Goal: Task Accomplishment & Management: Use online tool/utility

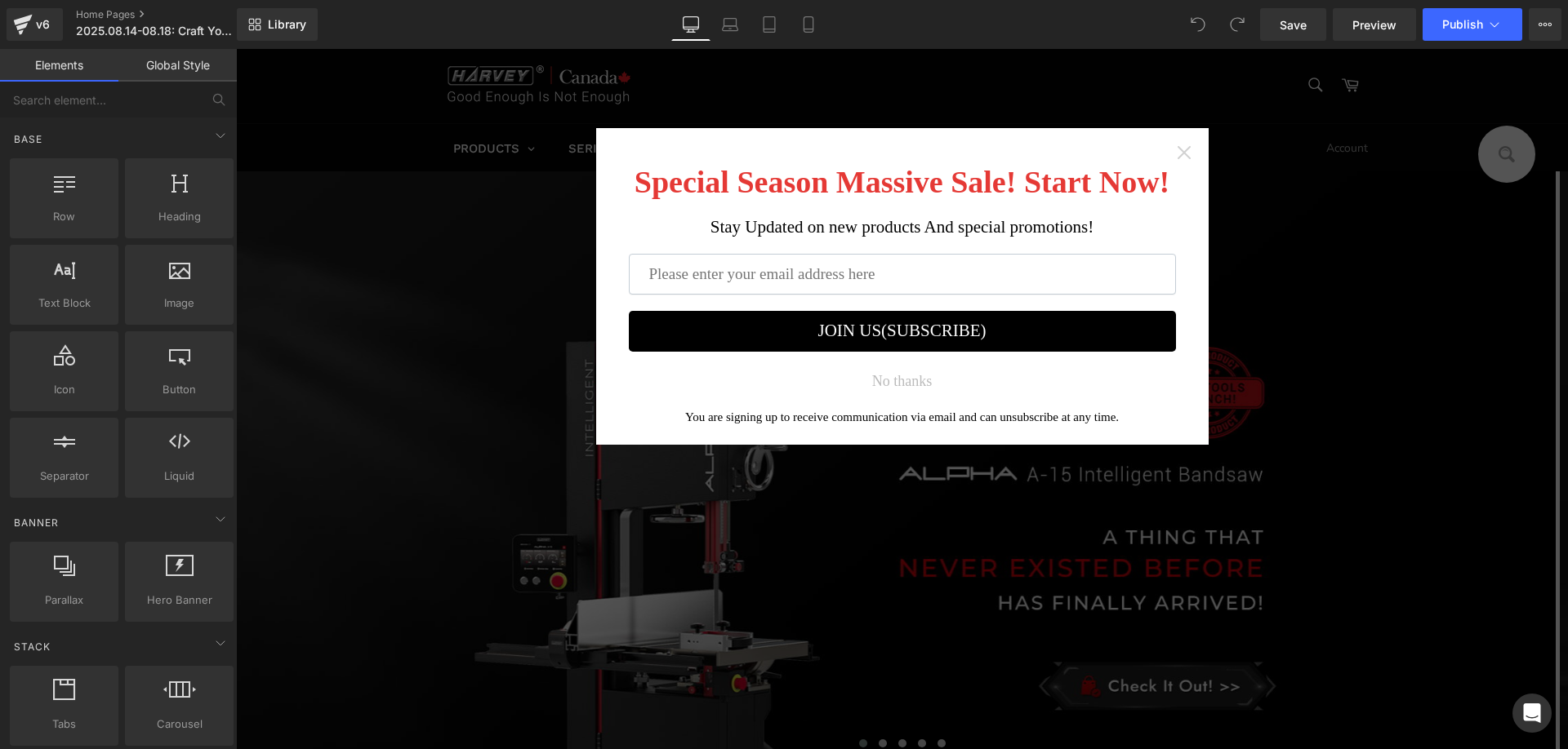
click at [1182, 152] on icon "Close widget" at bounding box center [1184, 152] width 16 height 16
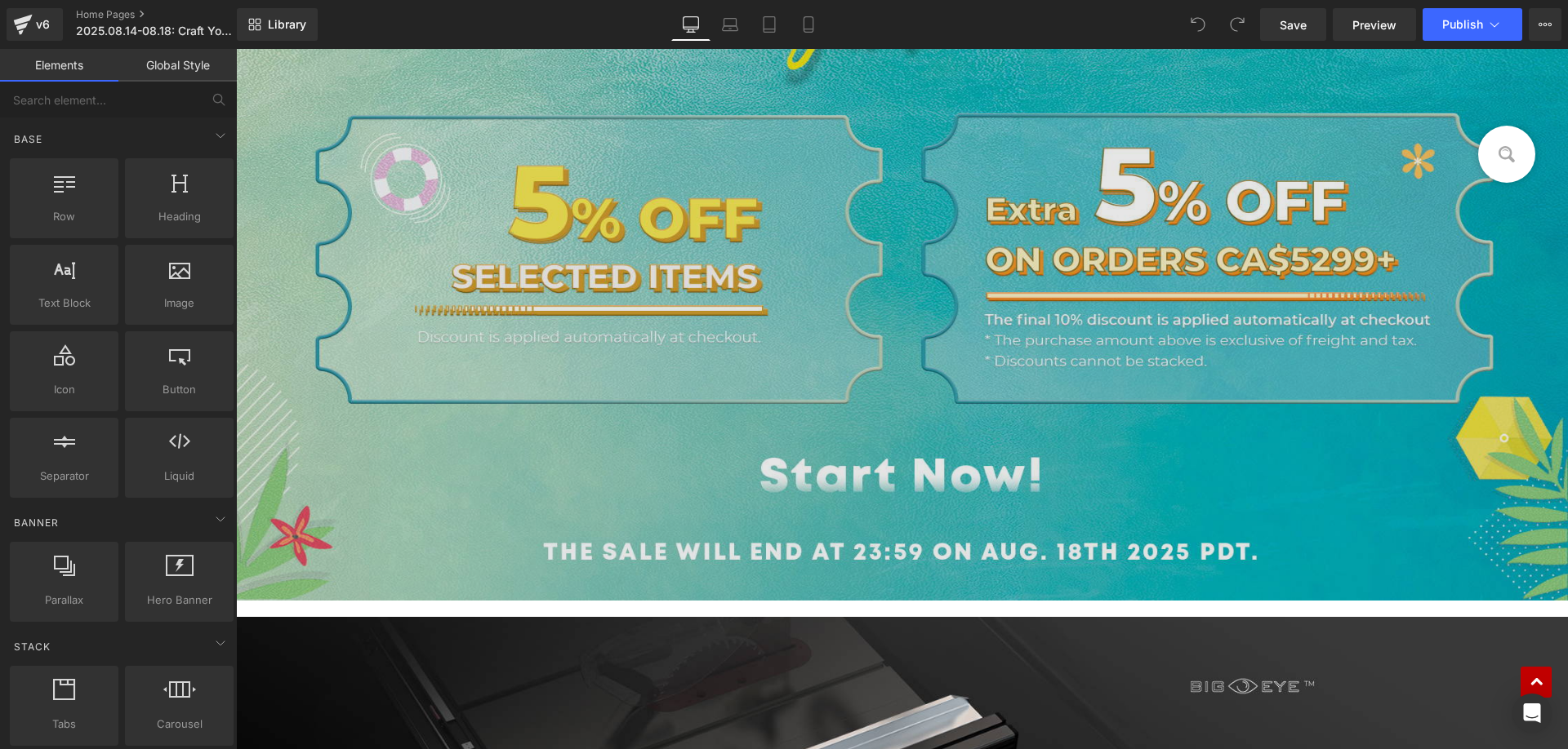
scroll to position [979, 0]
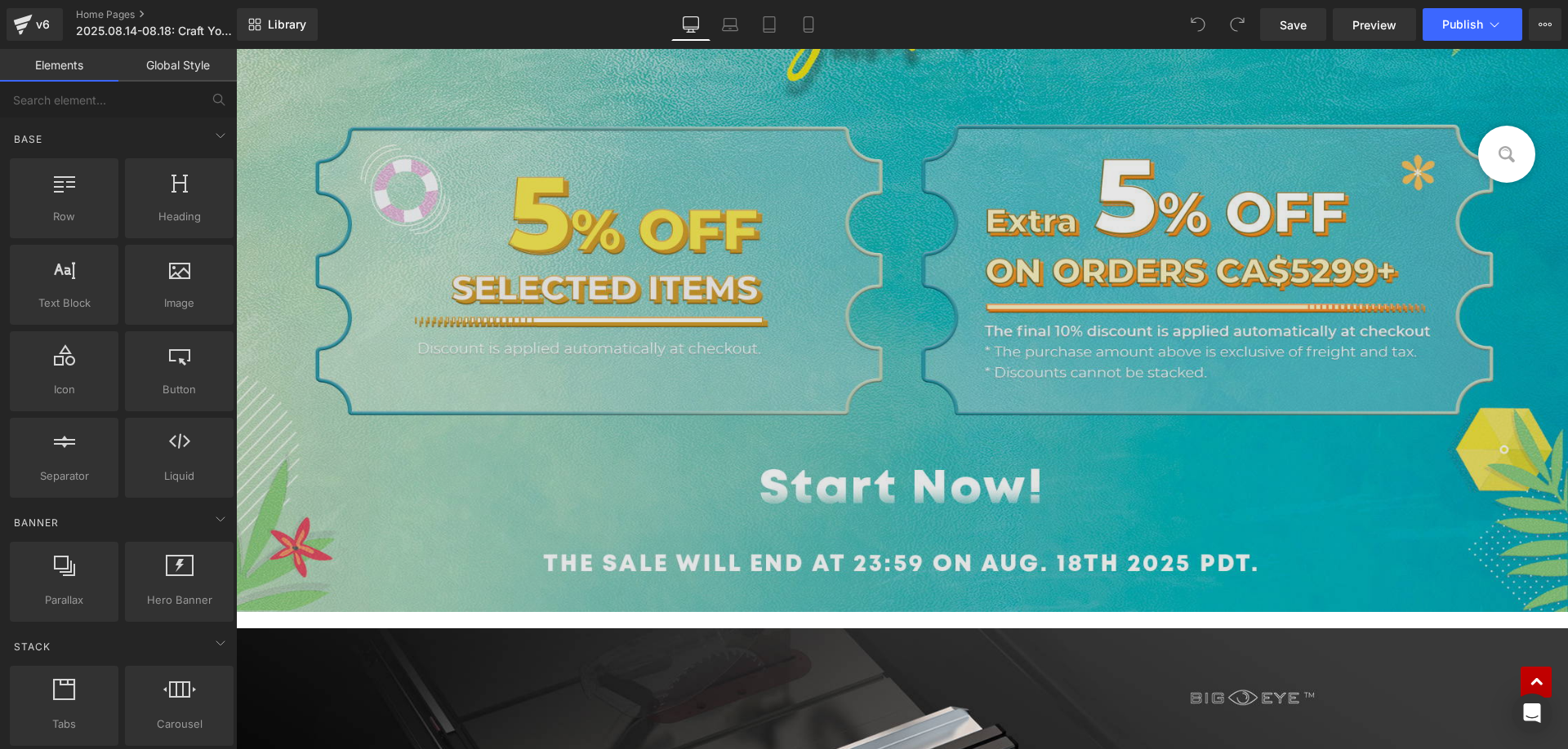
click at [616, 286] on img at bounding box center [901, 222] width 1332 height 779
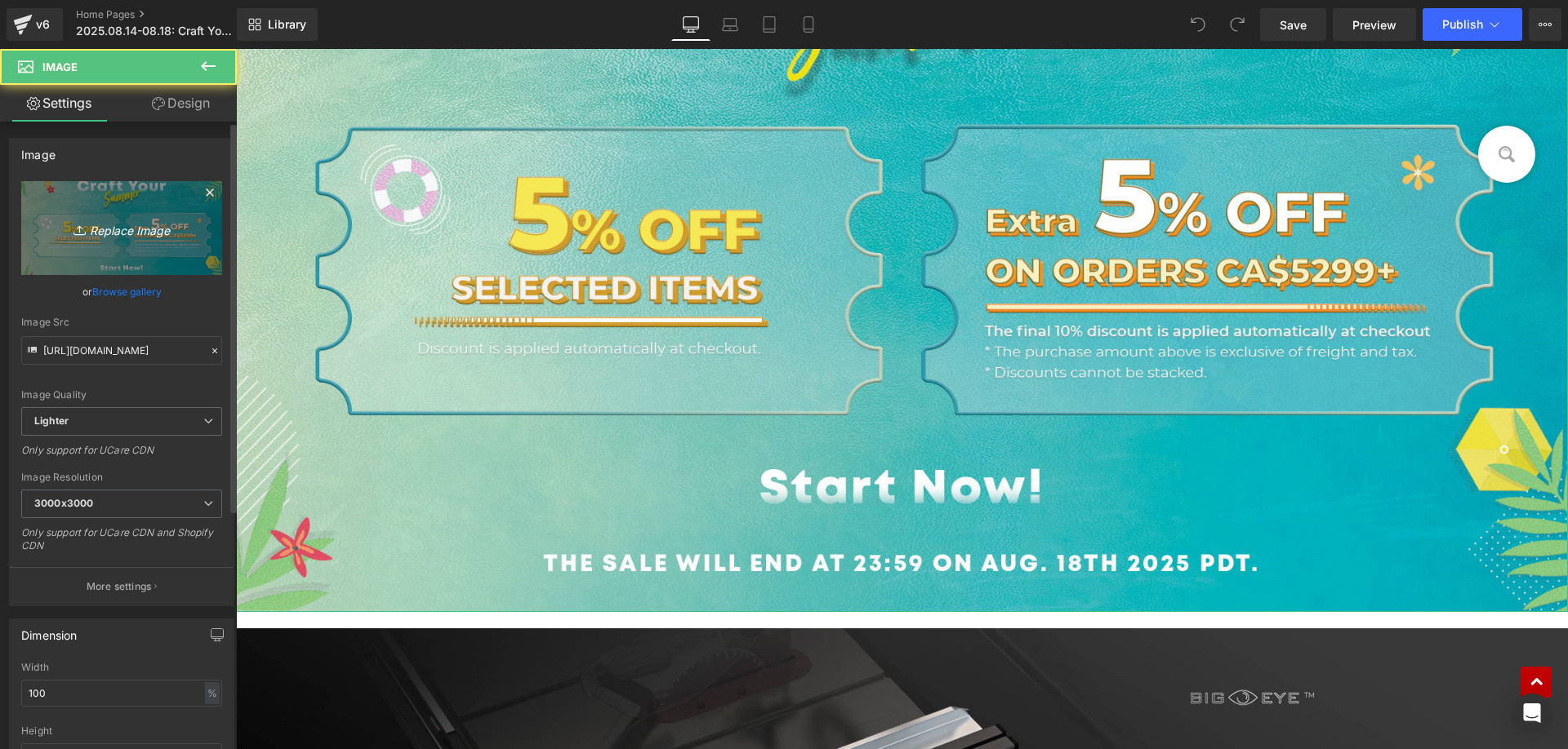
click at [132, 214] on link "Replace Image" at bounding box center [122, 229] width 201 height 94
type input "C:\fakepath\f4e51de67126152cbf624220e4b5ba13.JPG"
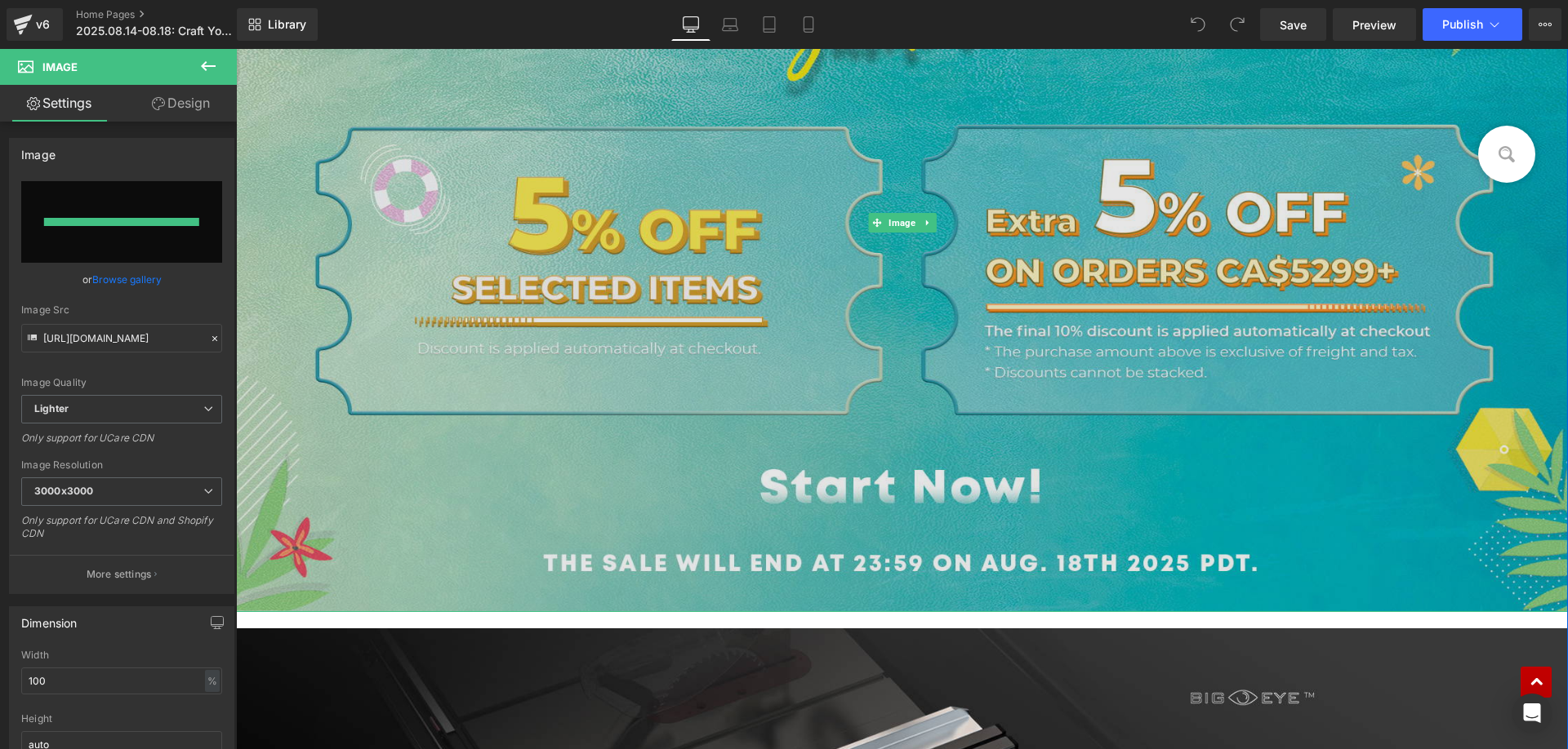
type input "[URL][DOMAIN_NAME]"
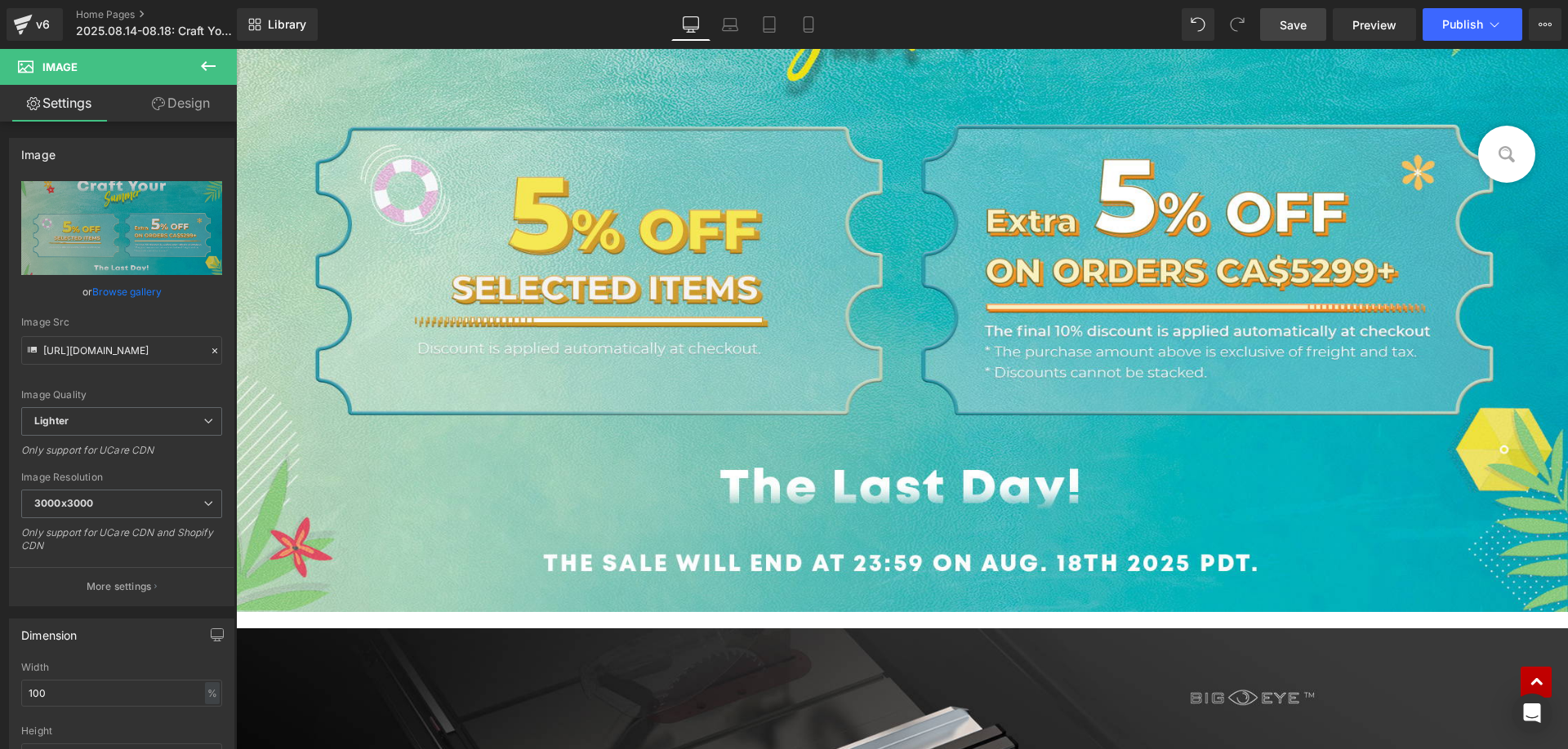
click at [1288, 27] on span "Save" at bounding box center [1293, 24] width 27 height 17
